Goal: Task Accomplishment & Management: Use online tool/utility

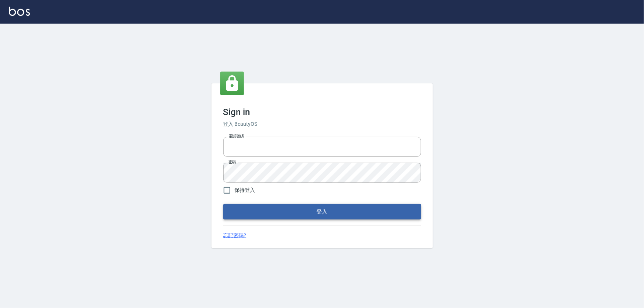
type input "5260381"
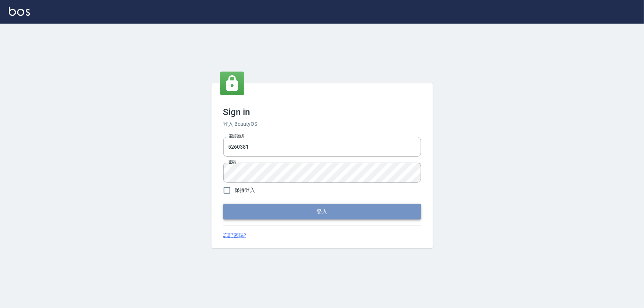
click at [304, 216] on button "登入" at bounding box center [322, 212] width 198 height 16
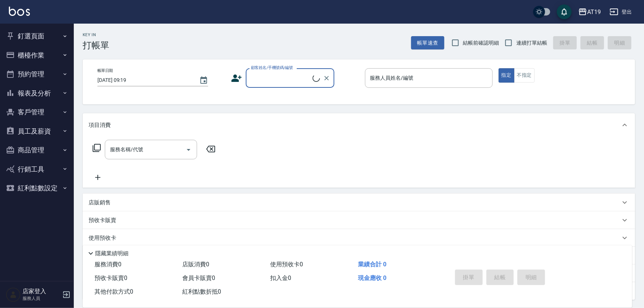
click at [64, 48] on button "櫃檯作業" at bounding box center [37, 55] width 68 height 19
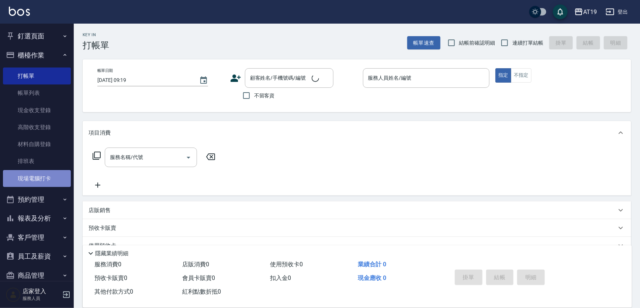
click at [61, 173] on link "現場電腦打卡" at bounding box center [37, 178] width 68 height 17
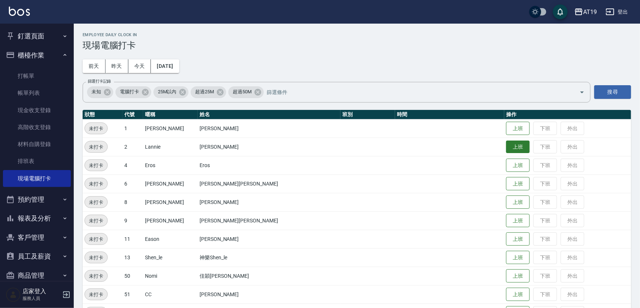
click at [506, 150] on button "上班" at bounding box center [518, 147] width 24 height 13
